Goal: Transaction & Acquisition: Book appointment/travel/reservation

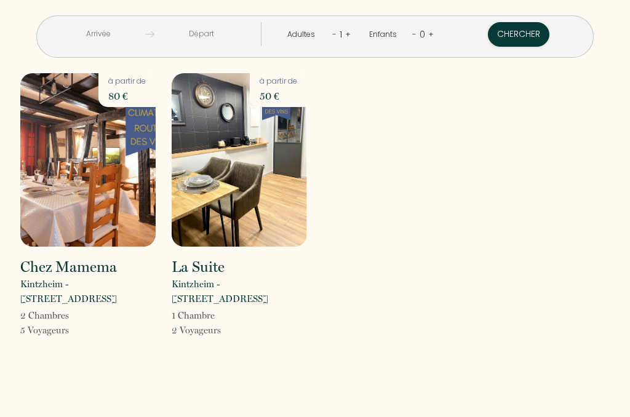
click at [144, 39] on input "text" at bounding box center [98, 34] width 94 height 24
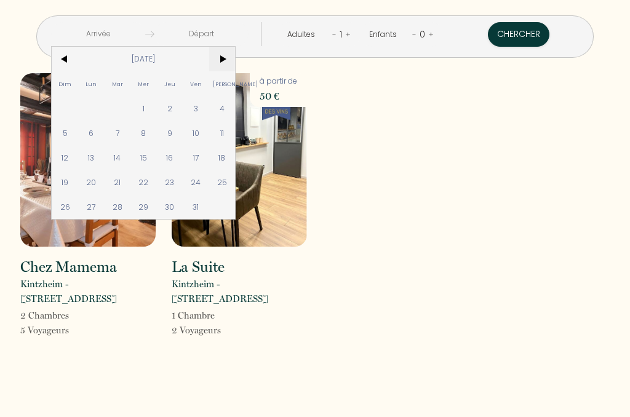
click at [236, 60] on span ">" at bounding box center [222, 59] width 26 height 25
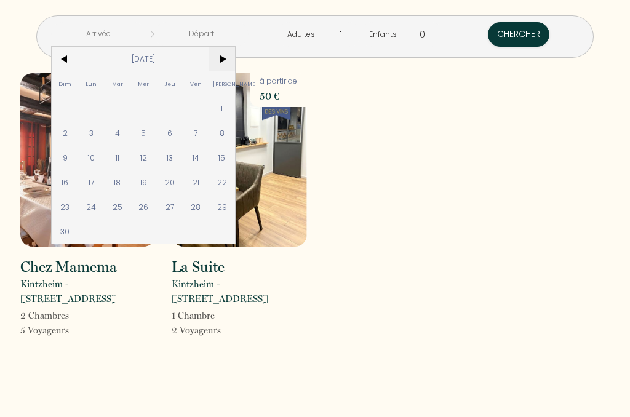
click at [236, 60] on span ">" at bounding box center [222, 59] width 26 height 25
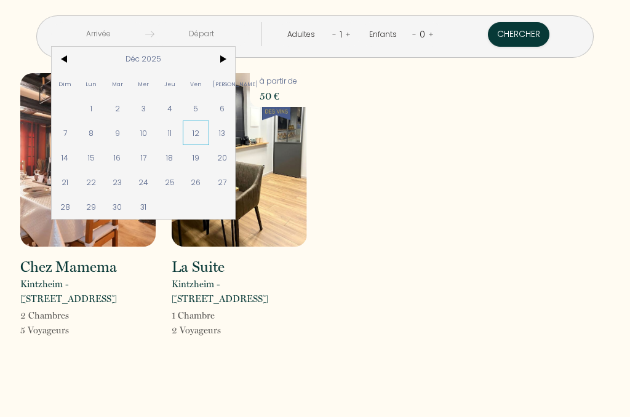
click at [209, 137] on span "12" at bounding box center [196, 133] width 26 height 25
type input "[DATE]"
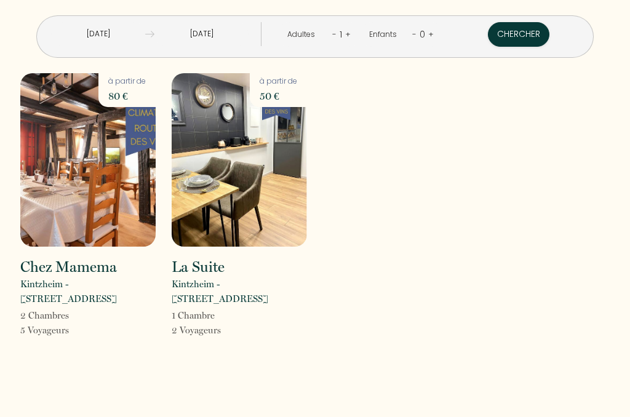
click at [225, 35] on input "[DATE]" at bounding box center [201, 34] width 94 height 24
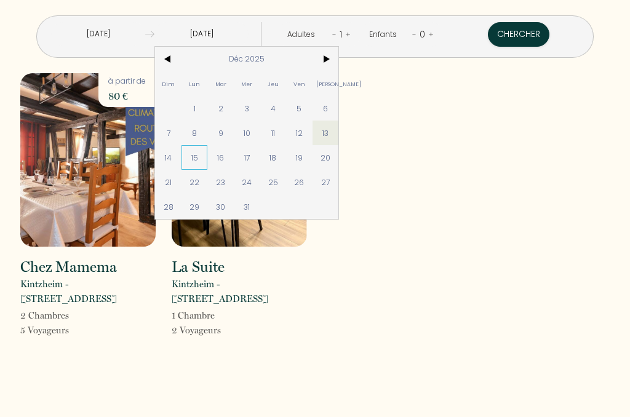
click at [208, 158] on span "15" at bounding box center [195, 157] width 26 height 25
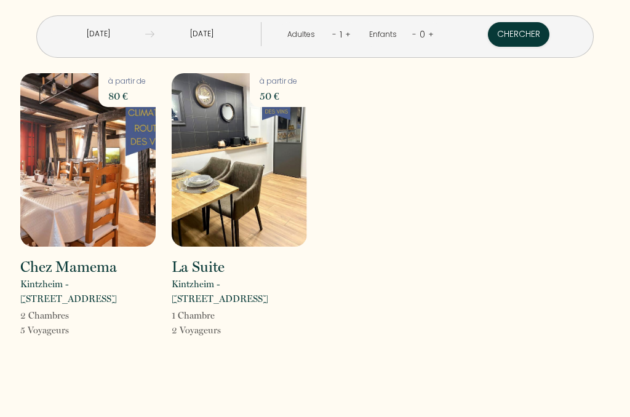
type input "[DATE]"
click at [345, 34] on link "+" at bounding box center [348, 34] width 6 height 12
click at [346, 34] on link "+" at bounding box center [349, 34] width 6 height 12
click at [489, 34] on button "Chercher" at bounding box center [520, 34] width 62 height 25
